Goal: Find specific page/section: Find specific page/section

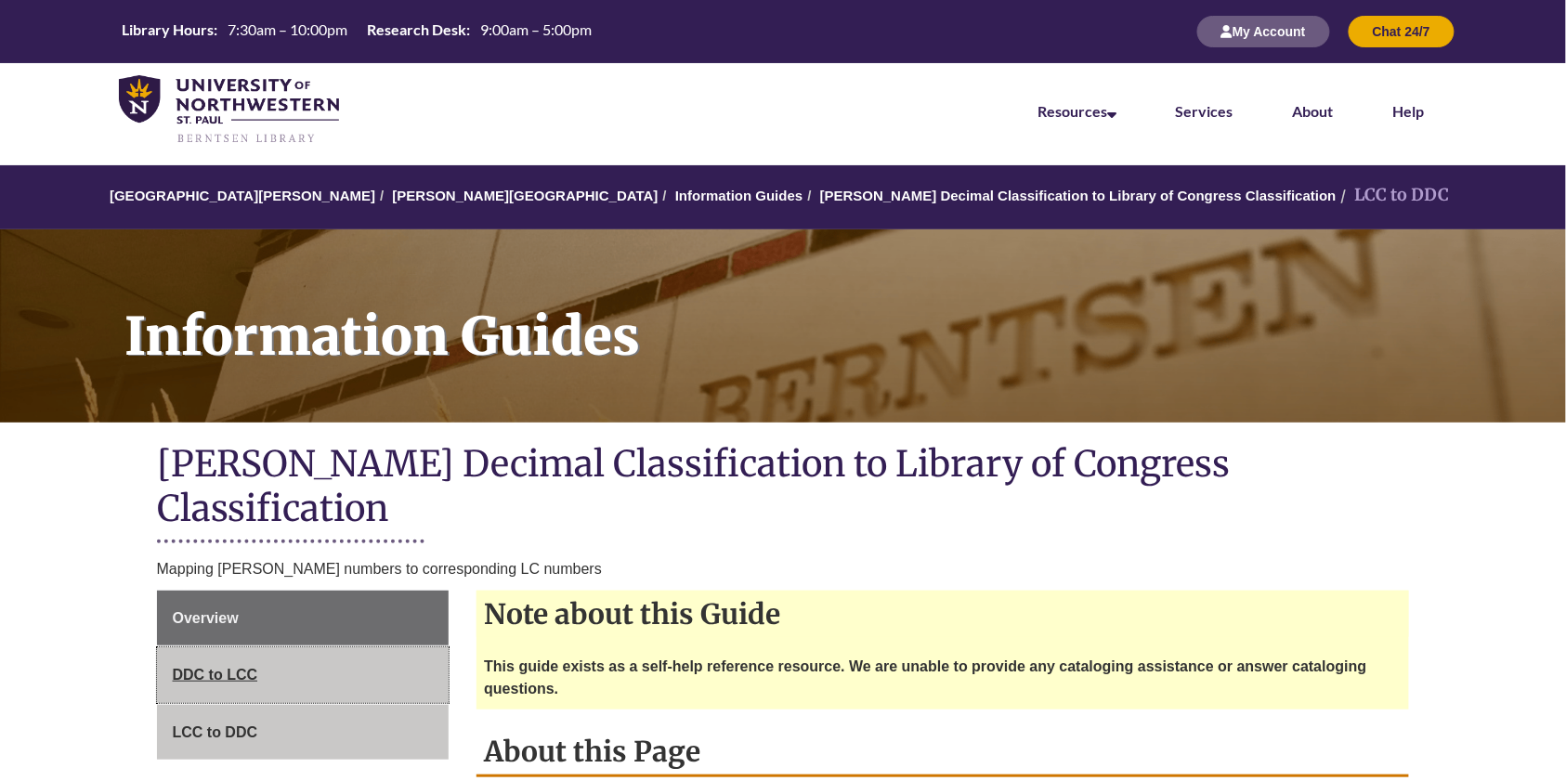
click at [276, 647] on link "DDC to LCC" at bounding box center [303, 675] width 293 height 56
click at [283, 705] on link "LCC to DDC" at bounding box center [303, 733] width 293 height 56
